Goal: Task Accomplishment & Management: Manage account settings

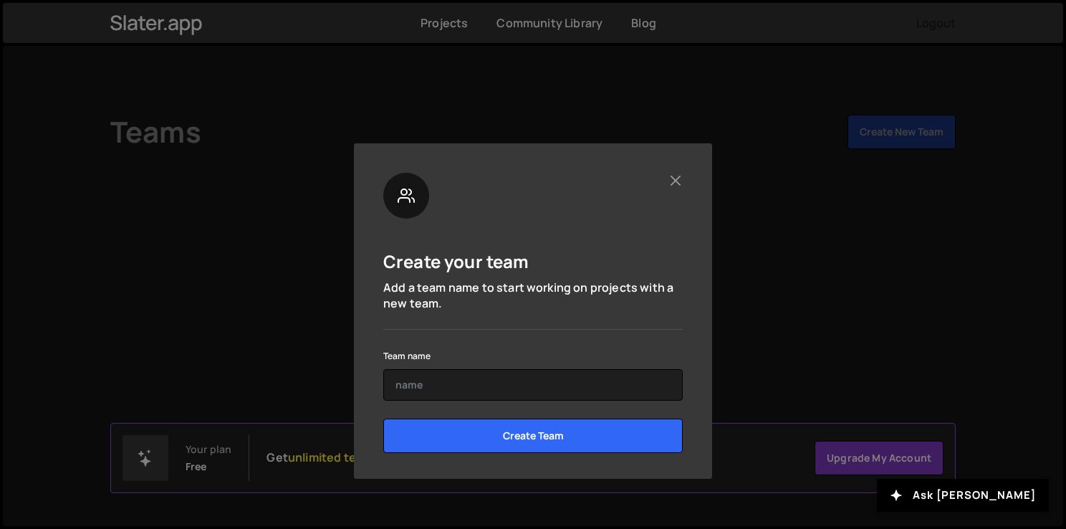
click at [840, 182] on div "Create your team Add a team name to start working on projects with a new team. …" at bounding box center [533, 264] width 1066 height 529
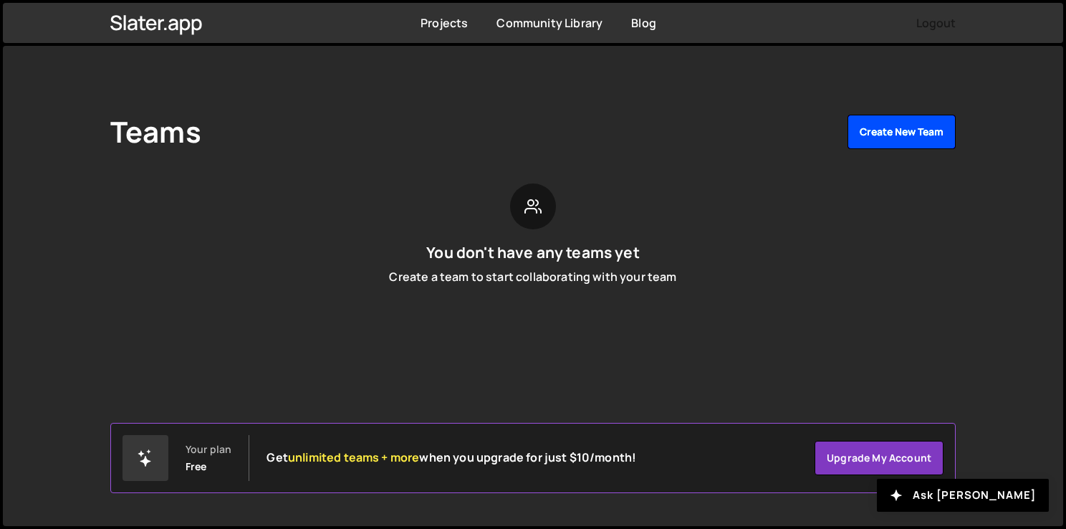
click at [891, 130] on button "Create New Team" at bounding box center [902, 132] width 108 height 34
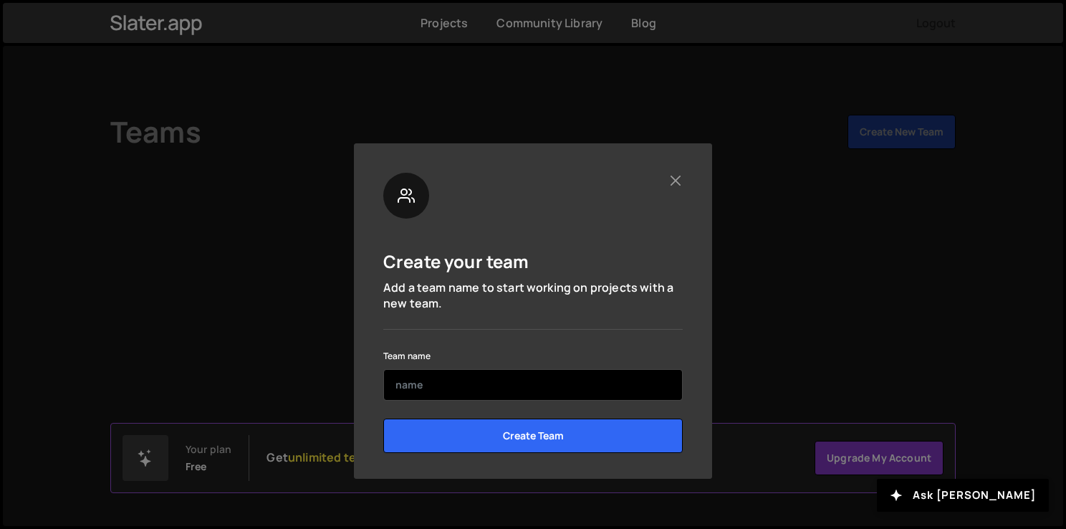
click at [553, 377] on input "text" at bounding box center [532, 385] width 299 height 32
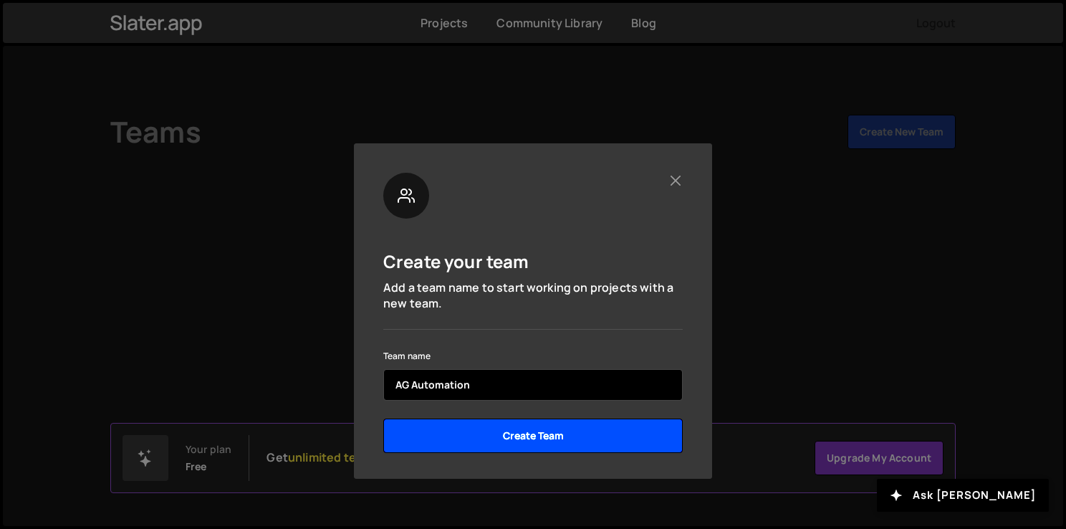
type input "AG Automation"
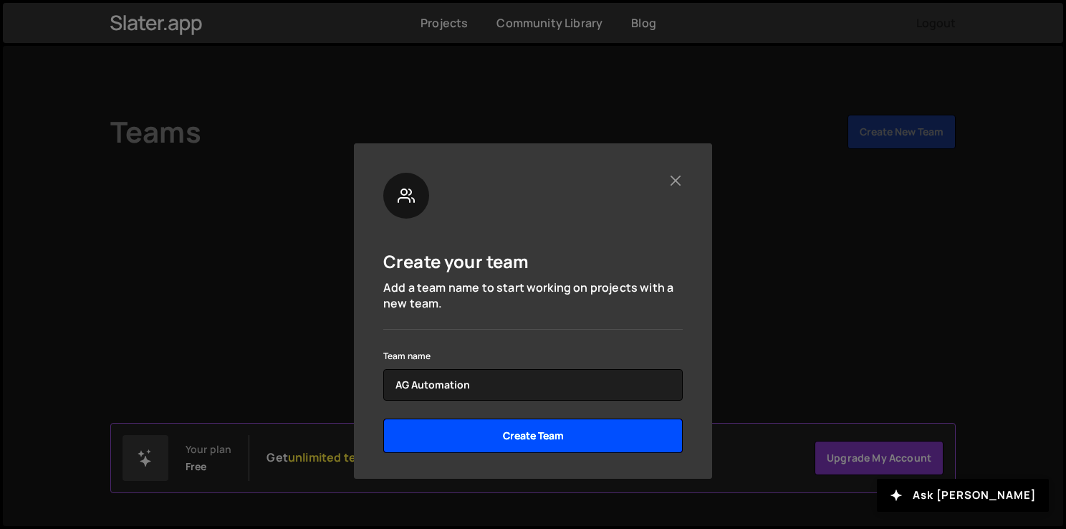
click at [567, 441] on input "Create Team" at bounding box center [532, 435] width 299 height 34
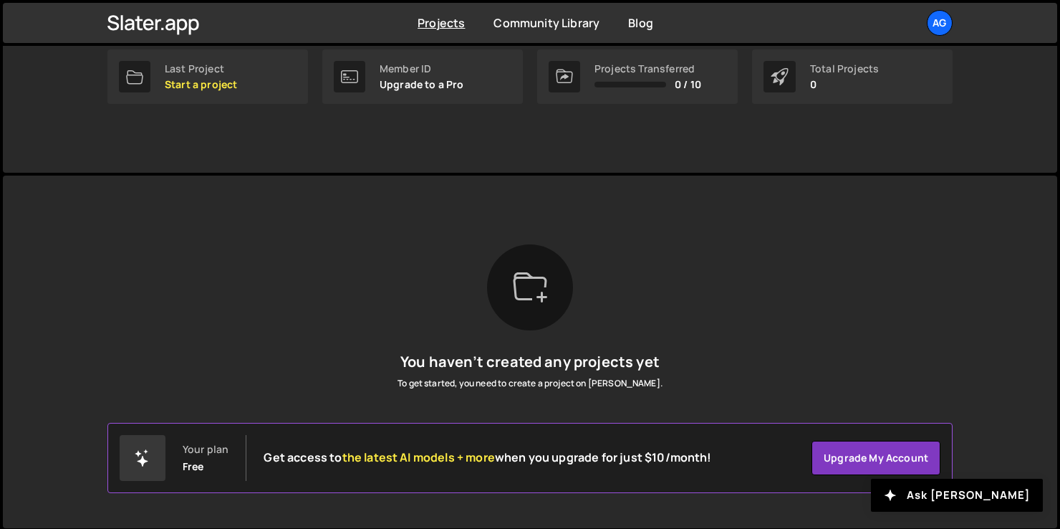
scroll to position [239, 0]
click at [145, 460] on icon at bounding box center [142, 457] width 17 height 17
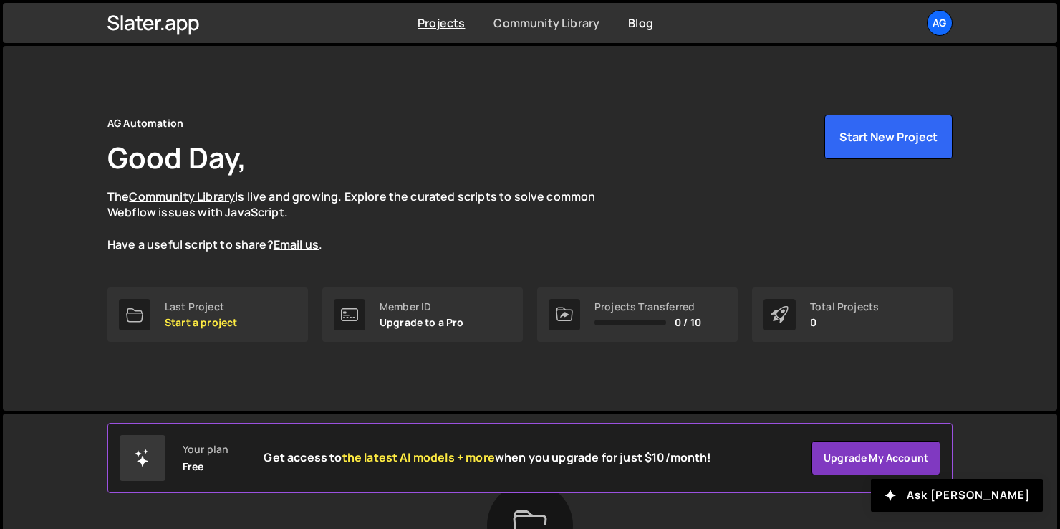
click at [522, 21] on link "Community Library" at bounding box center [547, 23] width 106 height 16
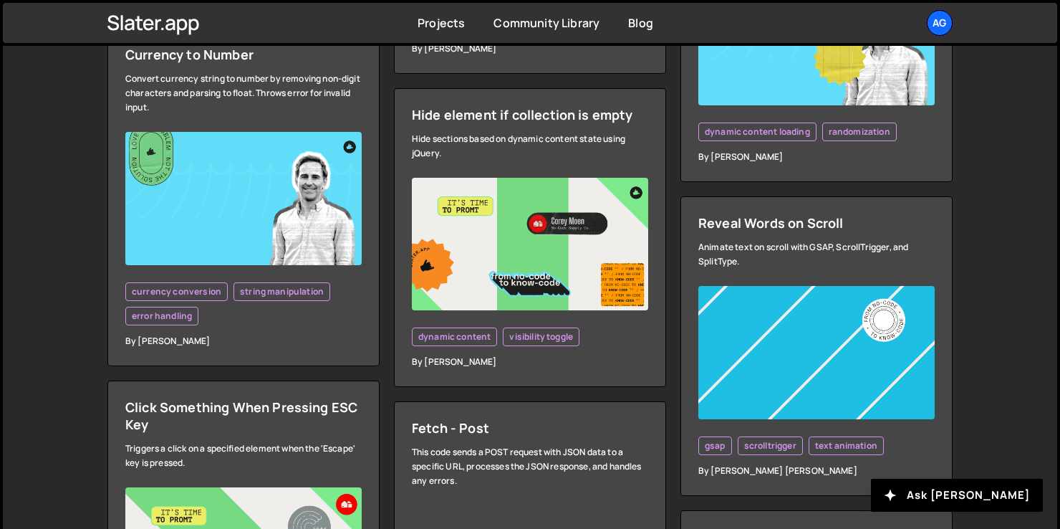
scroll to position [4132, 0]
